Goal: Find specific page/section: Find specific page/section

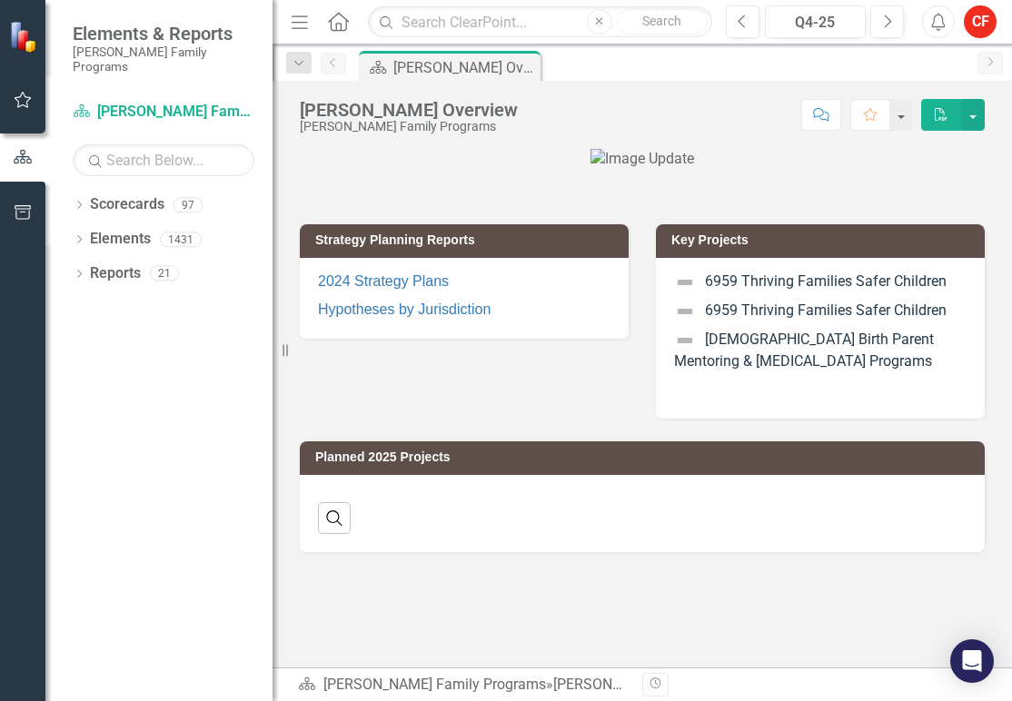
click at [79, 202] on icon "Dropdown" at bounding box center [79, 207] width 13 height 10
click at [96, 232] on div "Dropdown" at bounding box center [91, 239] width 18 height 15
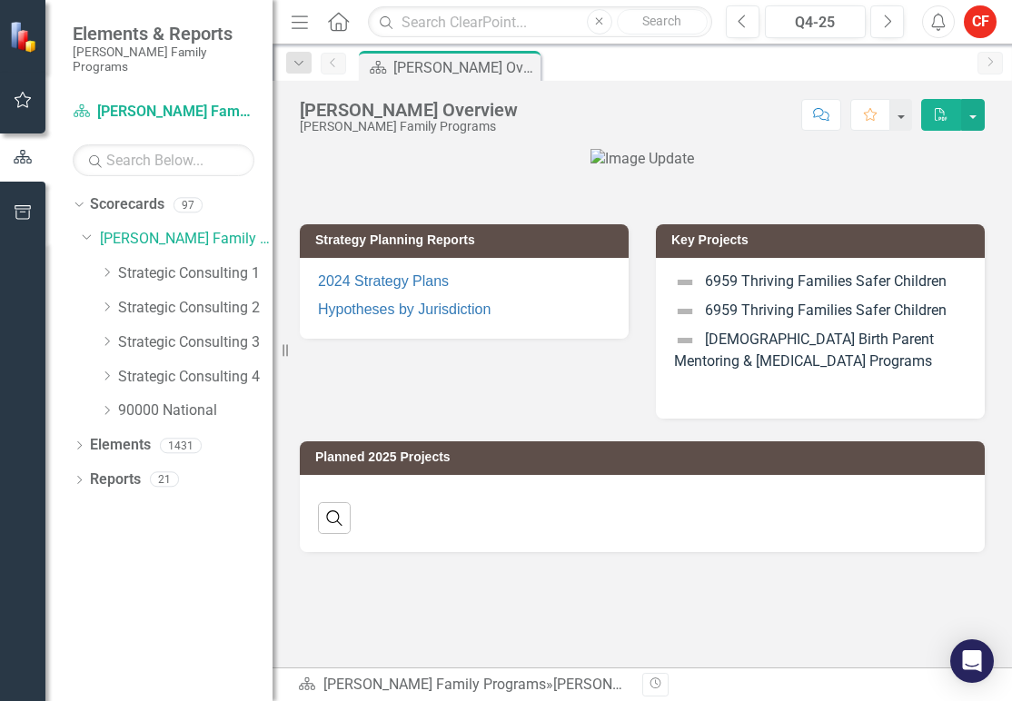
click at [106, 267] on icon "Dropdown" at bounding box center [107, 272] width 14 height 11
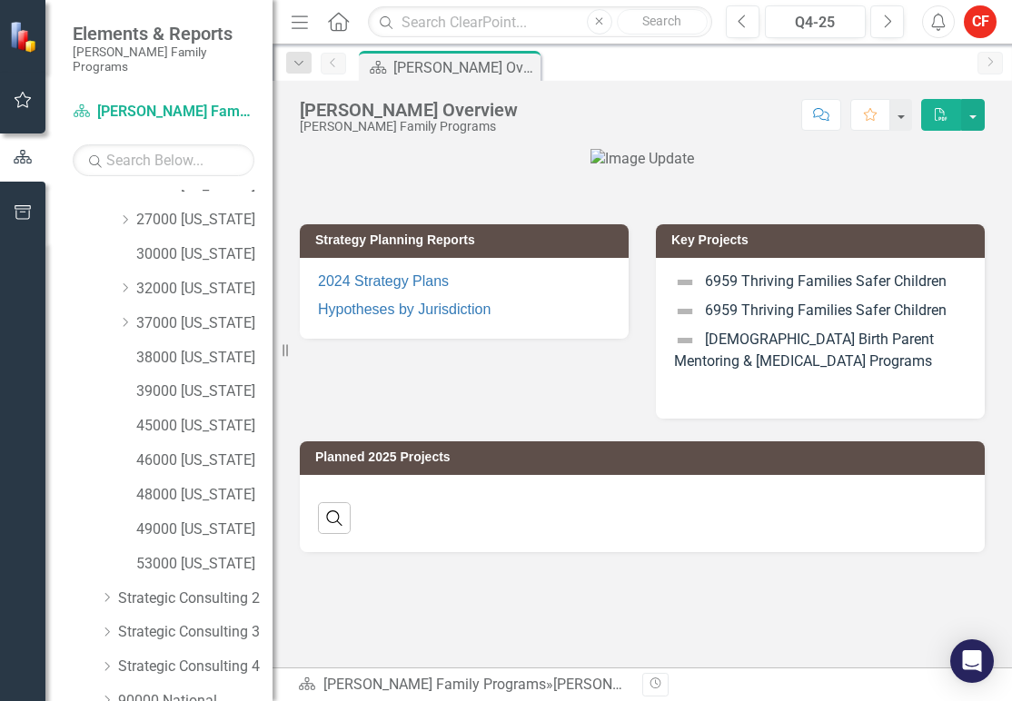
scroll to position [224, 0]
click at [143, 486] on link "48000 [US_STATE]" at bounding box center [204, 496] width 136 height 21
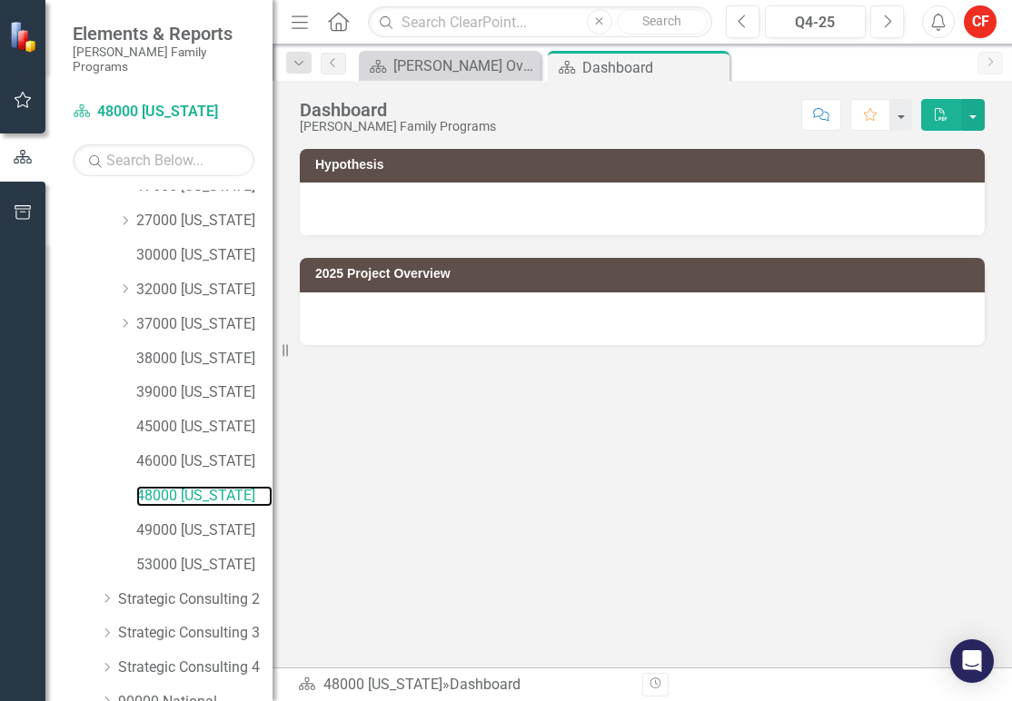
scroll to position [299, 0]
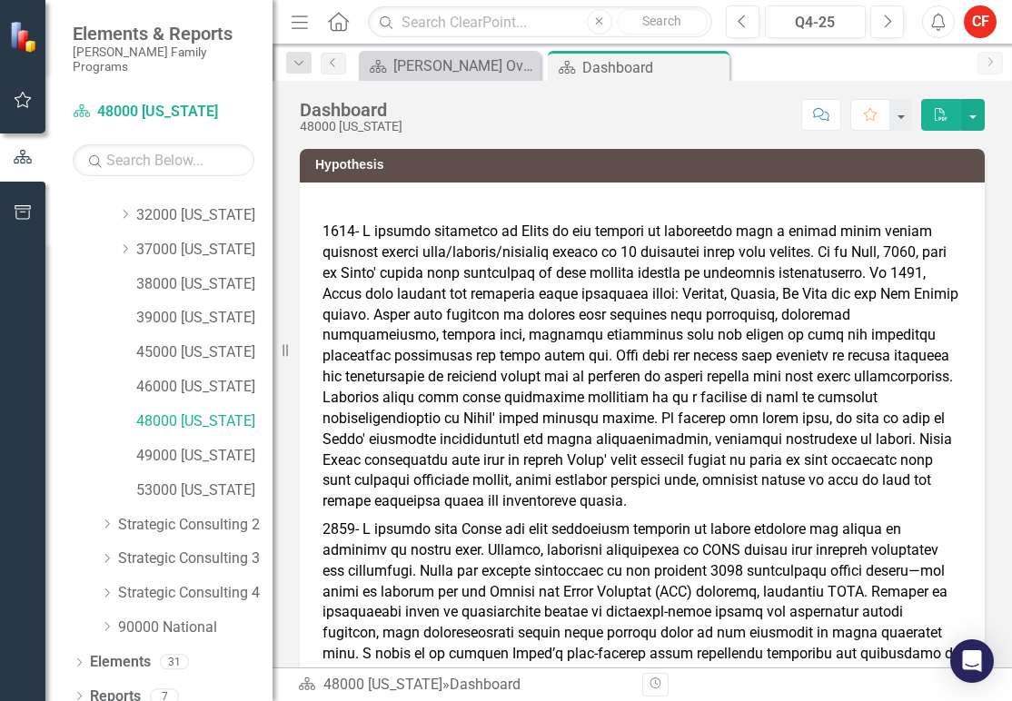
click at [82, 693] on icon "Dropdown" at bounding box center [79, 698] width 13 height 10
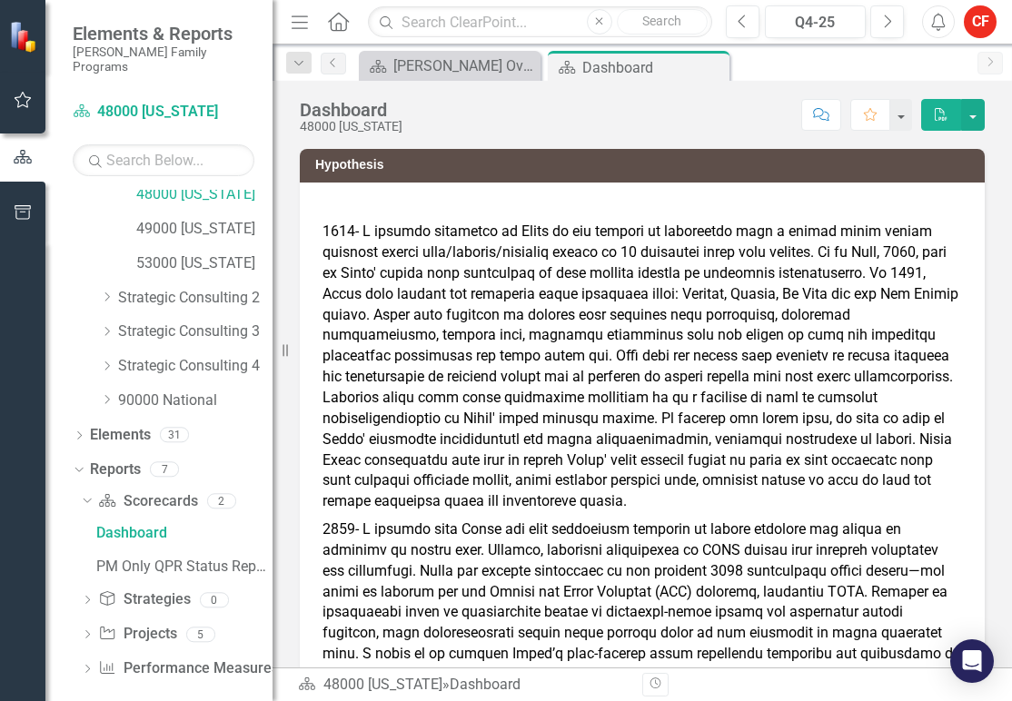
click at [92, 631] on icon "Dropdown" at bounding box center [87, 636] width 13 height 10
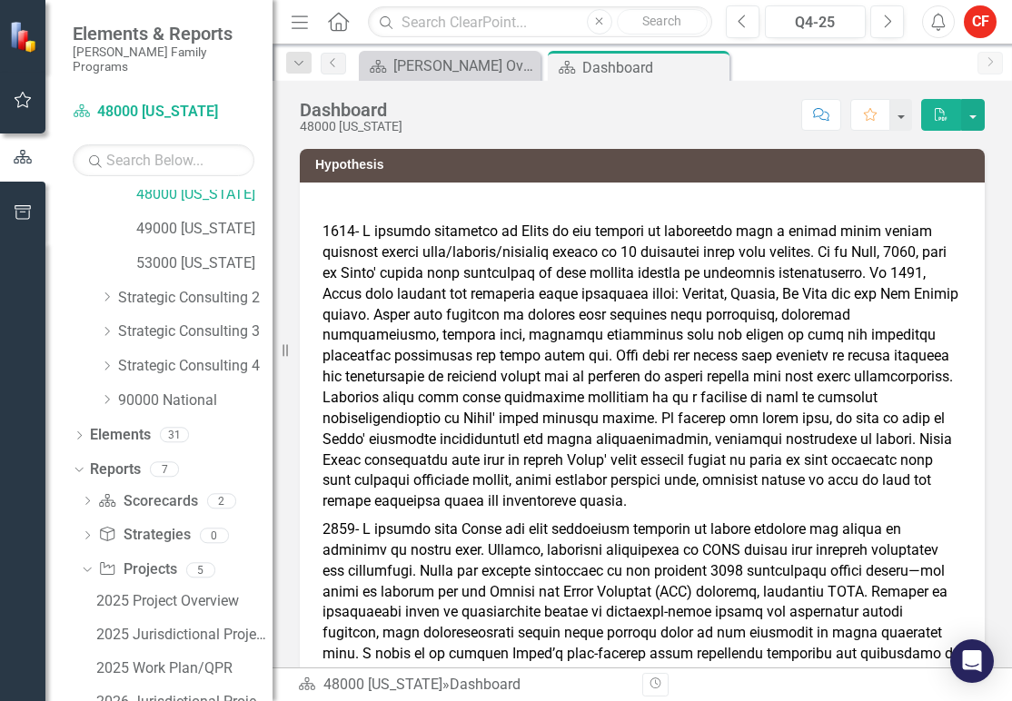
scroll to position [627, 0]
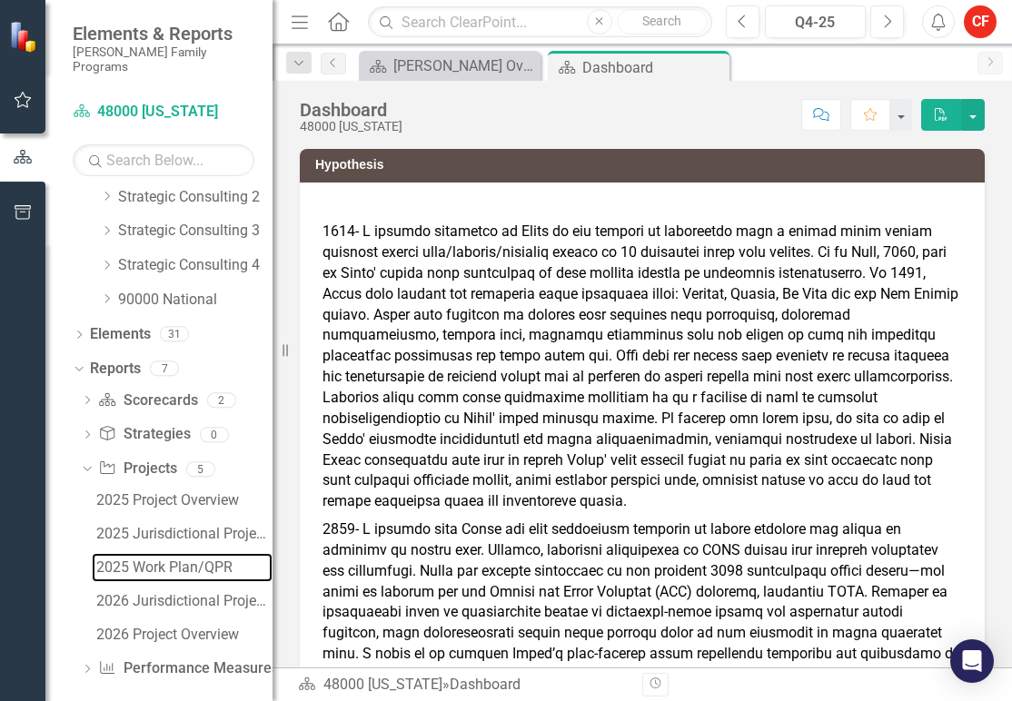
click at [182, 559] on div "2025 Work Plan/QPR" at bounding box center [184, 567] width 176 height 16
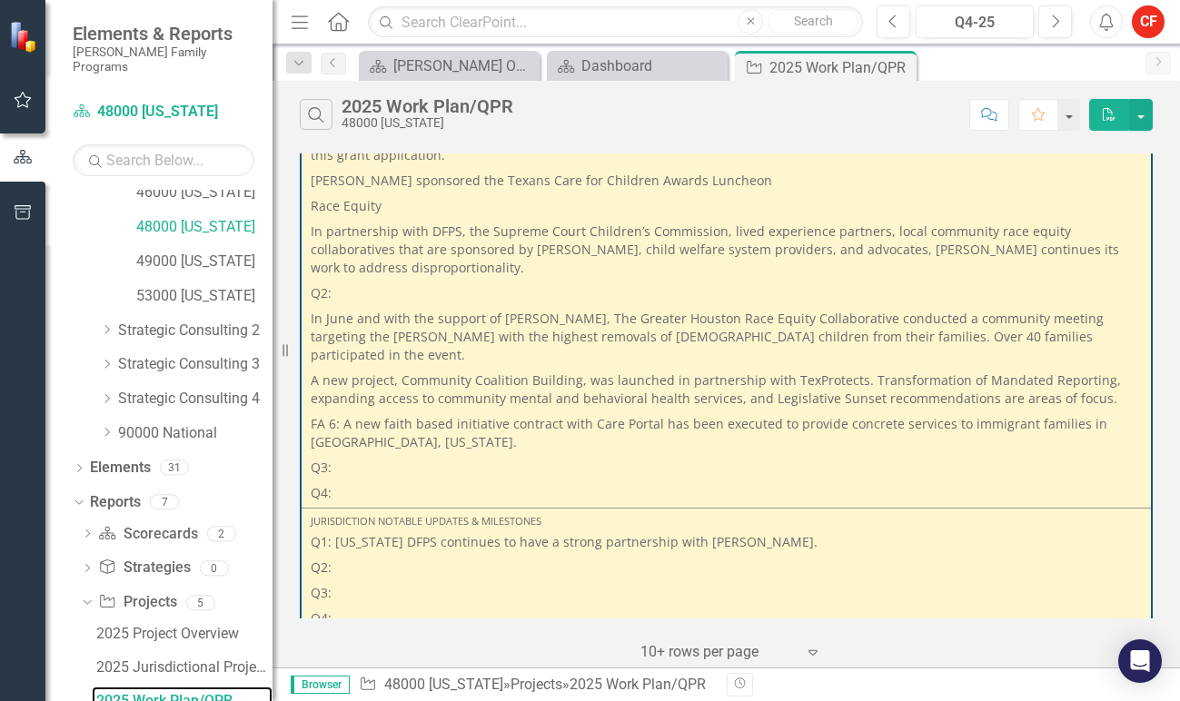
scroll to position [4355, 0]
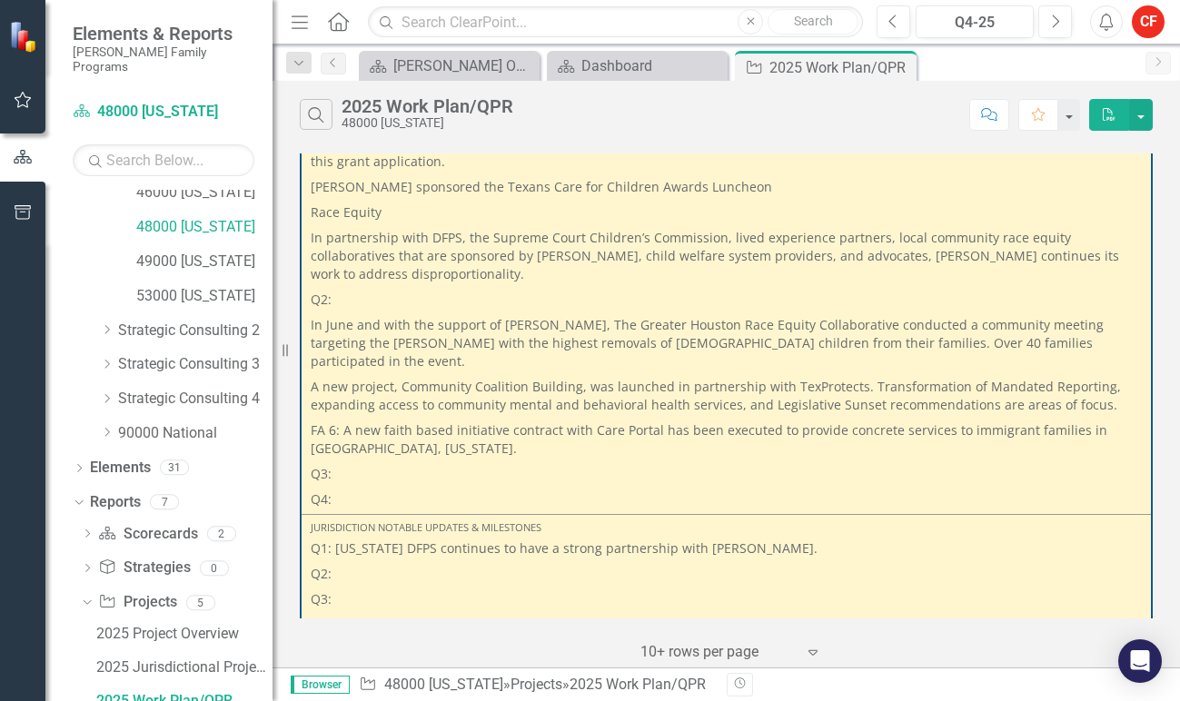
click at [820, 646] on icon "Expand" at bounding box center [813, 652] width 18 height 15
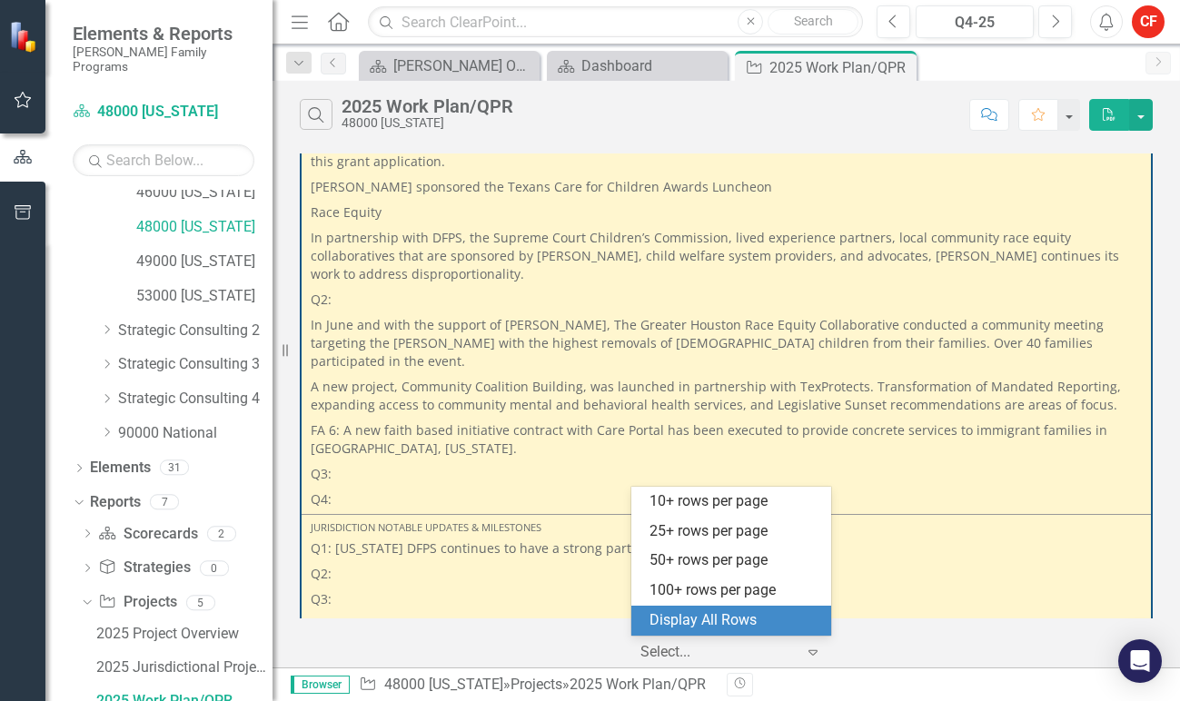
click at [771, 626] on div "Display All Rows" at bounding box center [734, 620] width 171 height 21
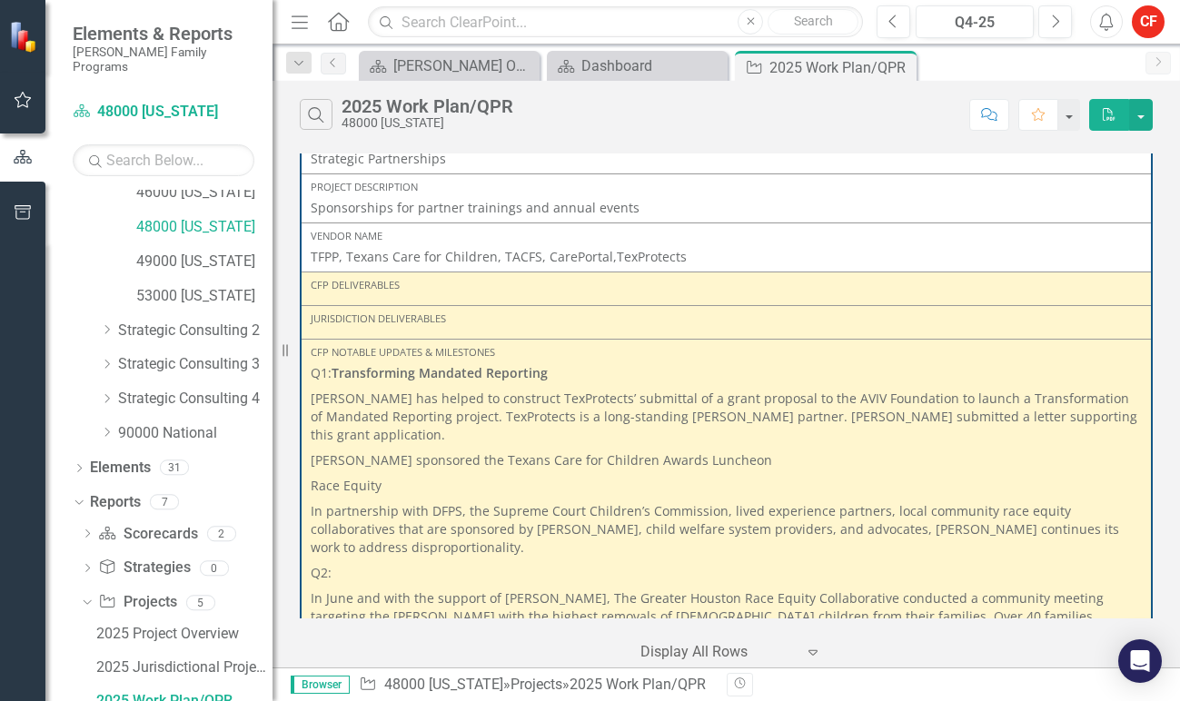
scroll to position [4081, 0]
click at [1011, 517] on div "Project 5704 Permanency Planning for Long-Staying Youth Link Open Element Frien…" at bounding box center [725, 408] width 907 height 519
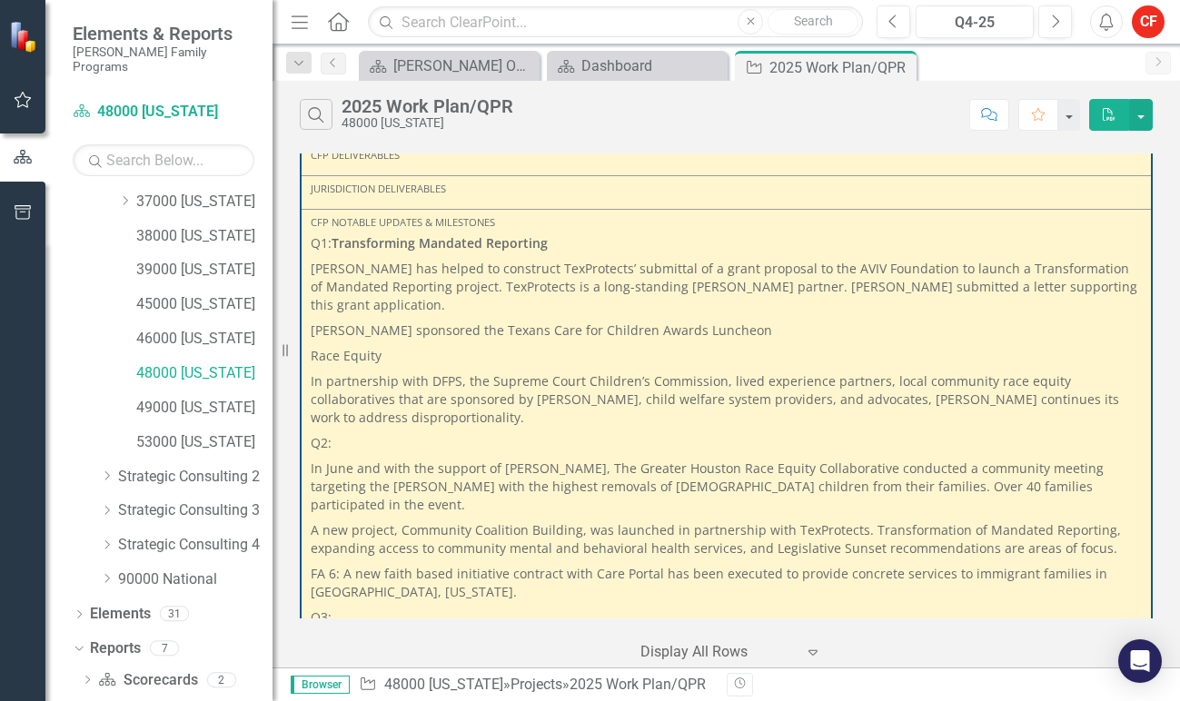
scroll to position [4194, 0]
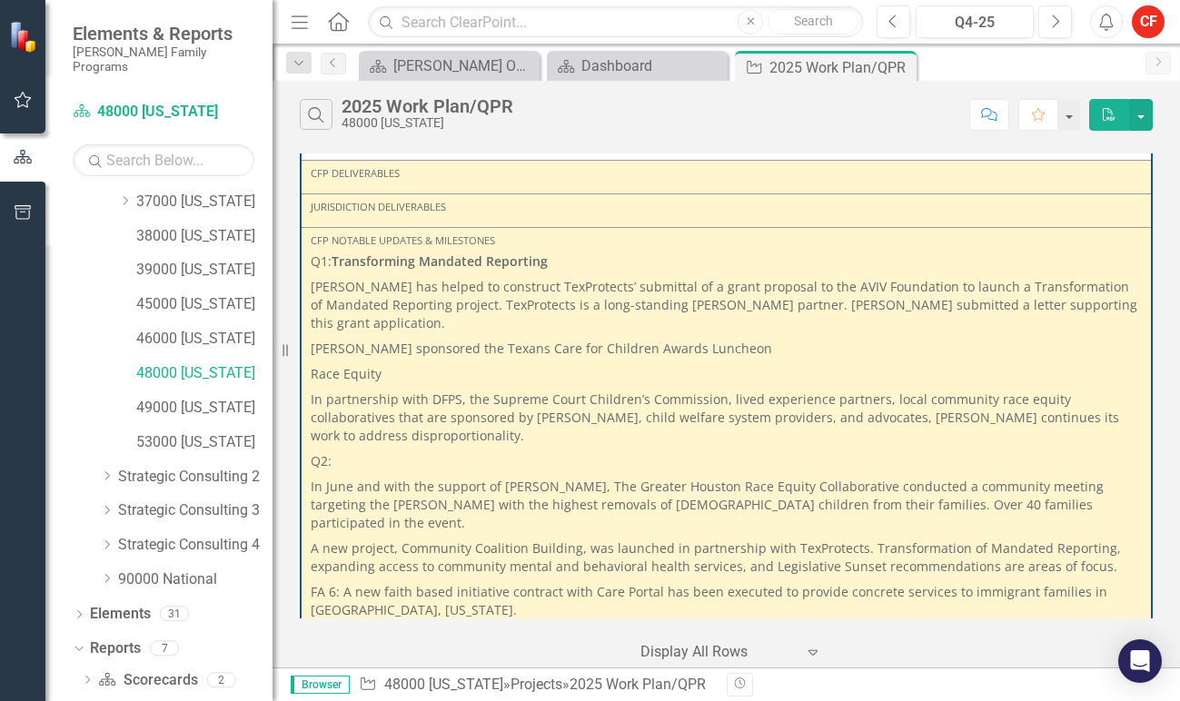
click at [482, 449] on p "Q2:" at bounding box center [726, 461] width 831 height 25
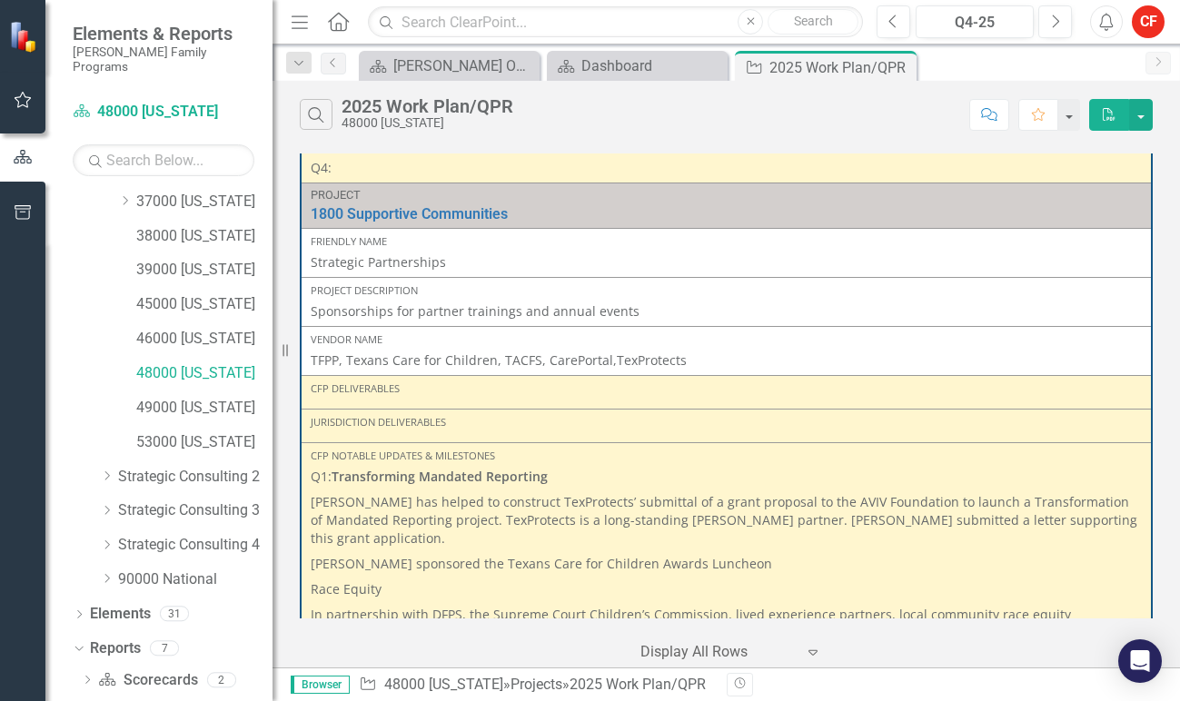
scroll to position [3989, 0]
